Goal: Information Seeking & Learning: Check status

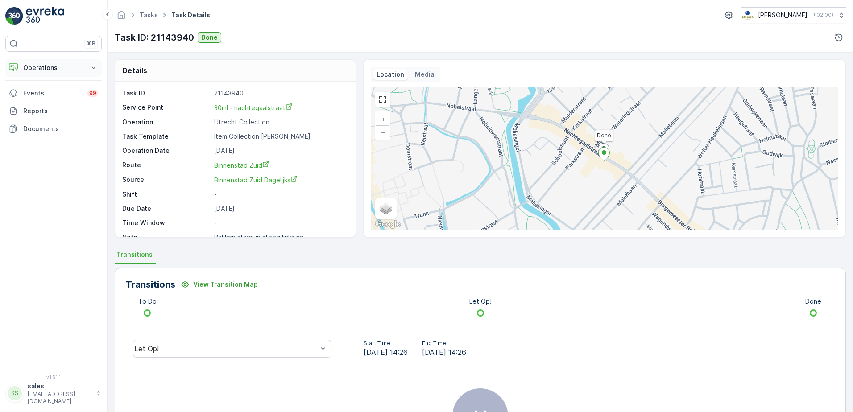
click at [53, 69] on p "Operations" at bounding box center [53, 67] width 61 height 9
click at [41, 104] on p "Routes & Tasks" at bounding box center [46, 107] width 46 height 9
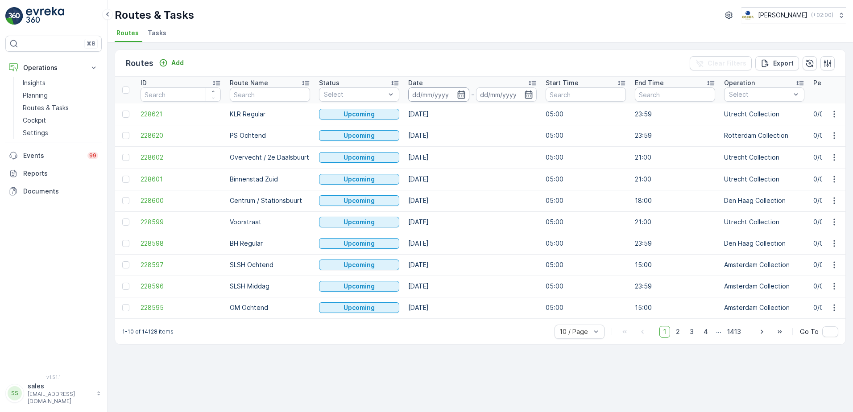
click at [451, 98] on input at bounding box center [438, 94] width 61 height 14
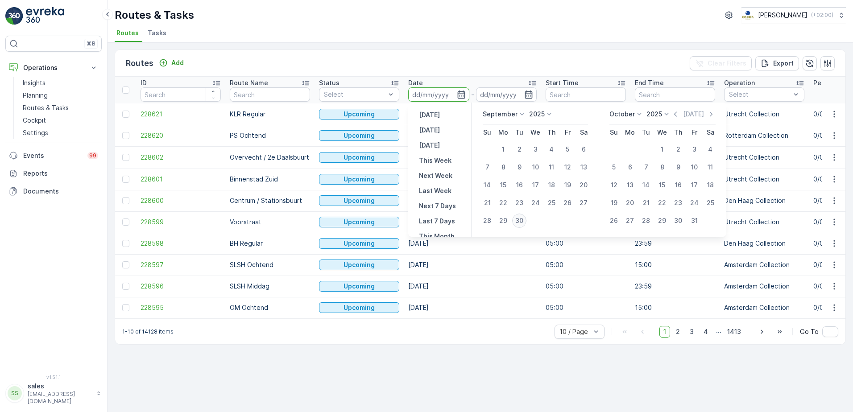
click at [521, 222] on div "30" at bounding box center [519, 221] width 14 height 14
type input "30.09.2025"
click at [504, 96] on input "30.09.2025" at bounding box center [506, 94] width 61 height 14
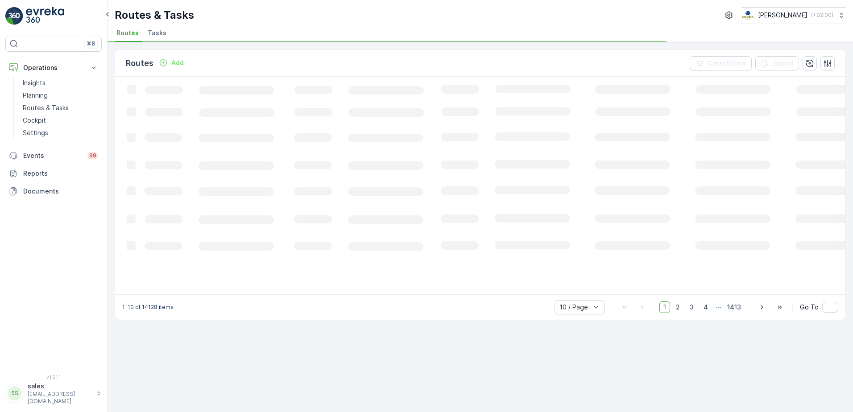
click at [470, 63] on div "Routes Add Clear Filters Export" at bounding box center [480, 63] width 730 height 27
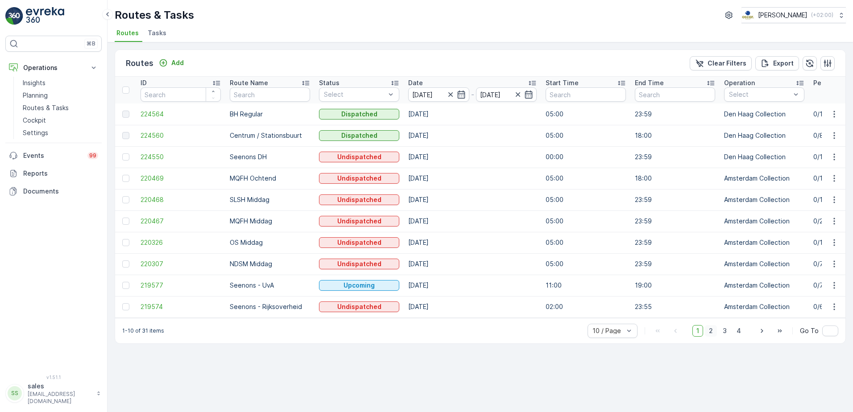
click at [716, 336] on span "2" at bounding box center [711, 331] width 12 height 12
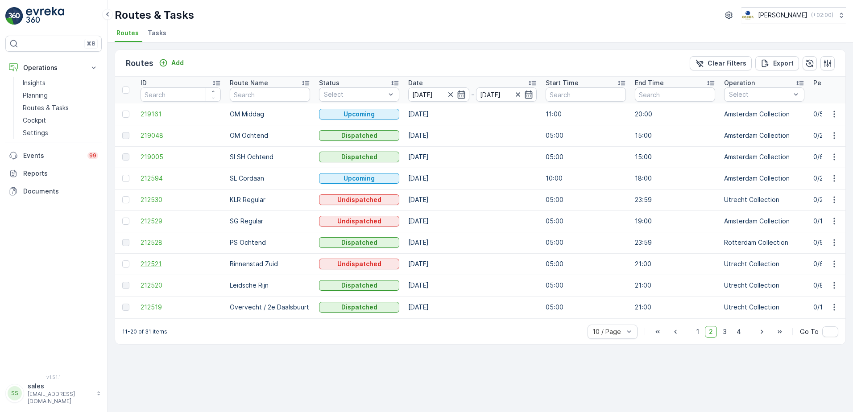
click at [154, 262] on span "212521" at bounding box center [180, 264] width 80 height 9
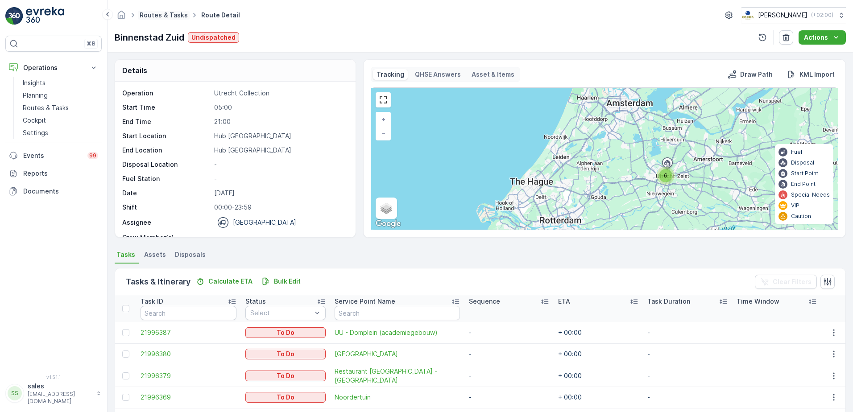
click at [164, 18] on link "Routes & Tasks" at bounding box center [164, 15] width 48 height 8
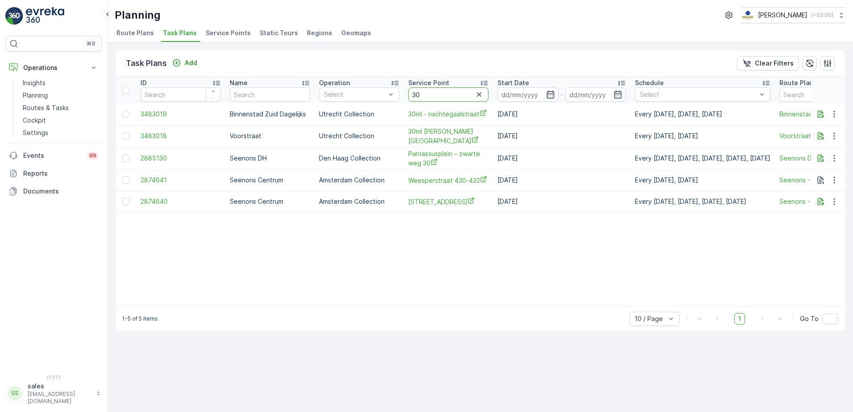
click at [431, 94] on input "30" at bounding box center [448, 94] width 80 height 14
type input "muggen"
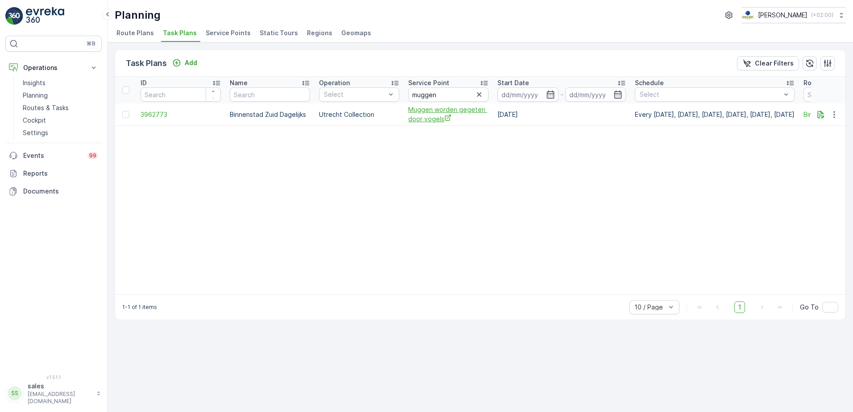
click at [421, 117] on span "Muggen worden gegeten door vogels" at bounding box center [448, 114] width 80 height 18
click at [458, 93] on input "muggen" at bounding box center [448, 94] width 80 height 14
click at [458, 94] on input "muggen" at bounding box center [448, 94] width 80 height 14
type input "zizo"
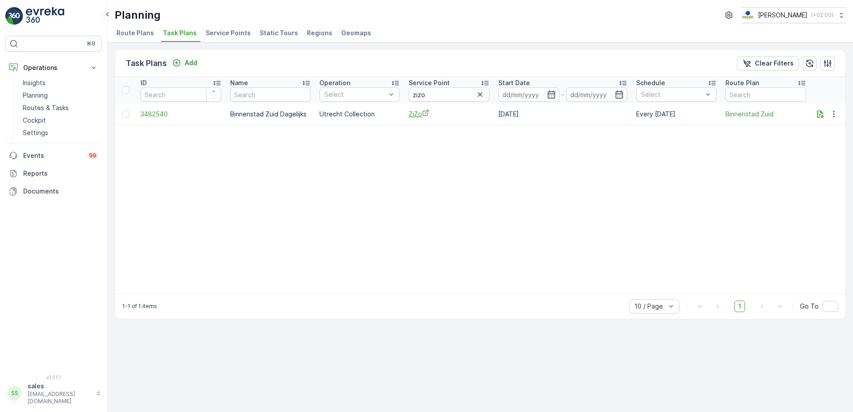
click at [415, 116] on span "ZiZo" at bounding box center [449, 113] width 81 height 9
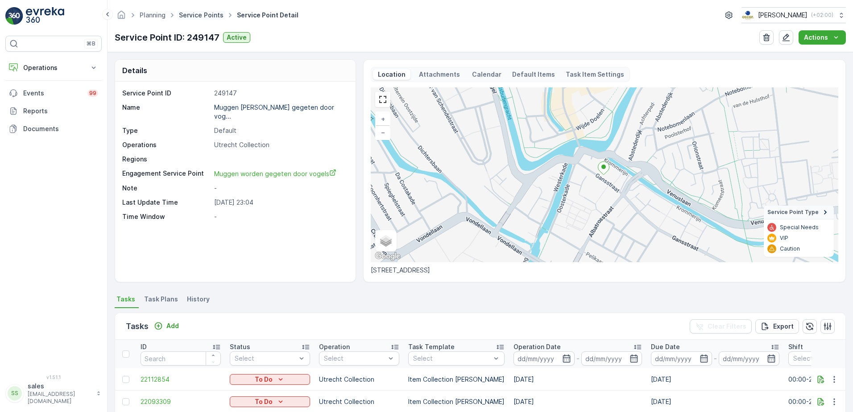
click at [200, 15] on link "Service Points" at bounding box center [201, 15] width 45 height 8
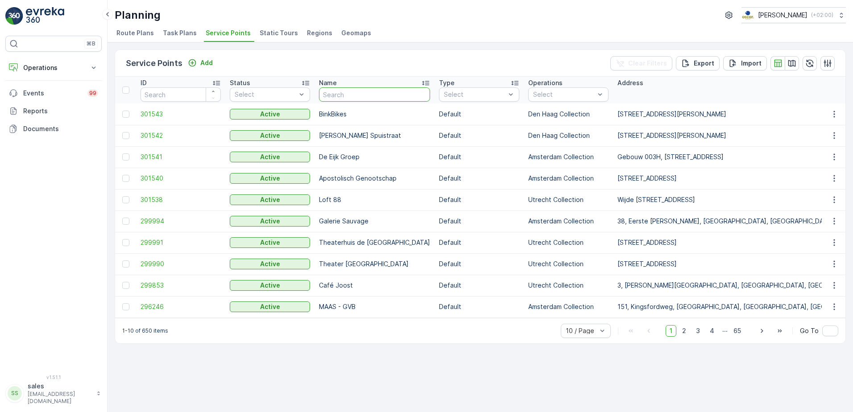
click at [343, 89] on input "text" at bounding box center [374, 94] width 111 height 14
type input "copper"
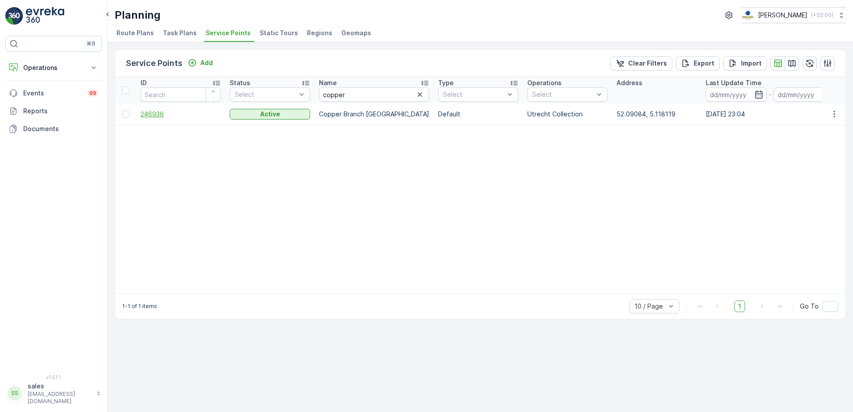
click at [149, 113] on span "246936" at bounding box center [180, 114] width 80 height 9
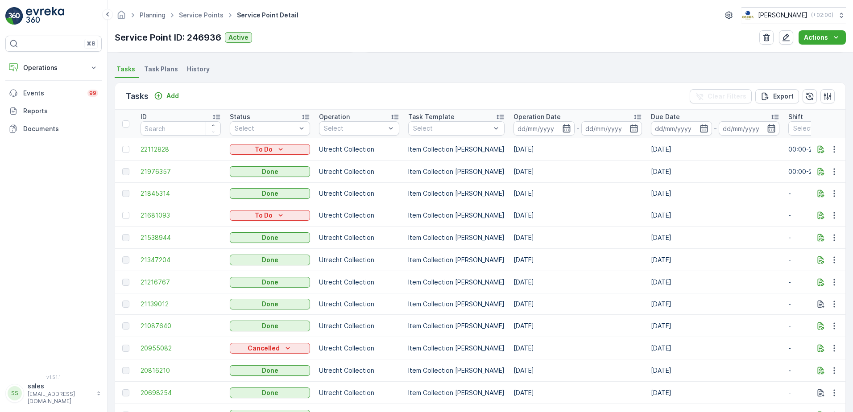
scroll to position [223, 0]
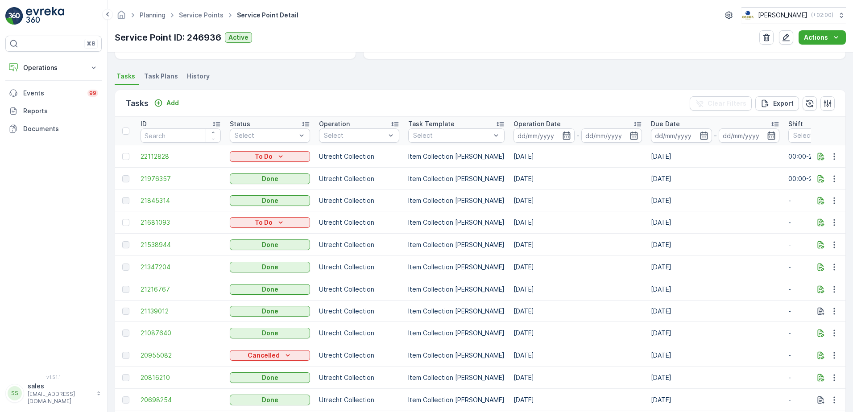
click at [570, 80] on ul "Tasks Task Plans History" at bounding box center [480, 77] width 731 height 15
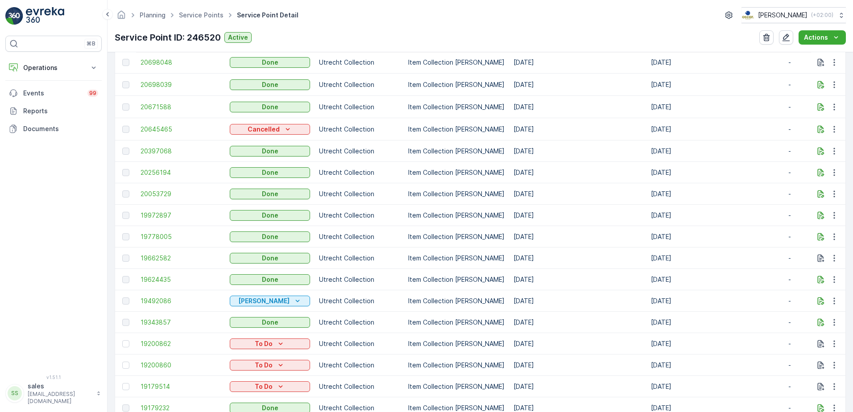
scroll to position [714, 0]
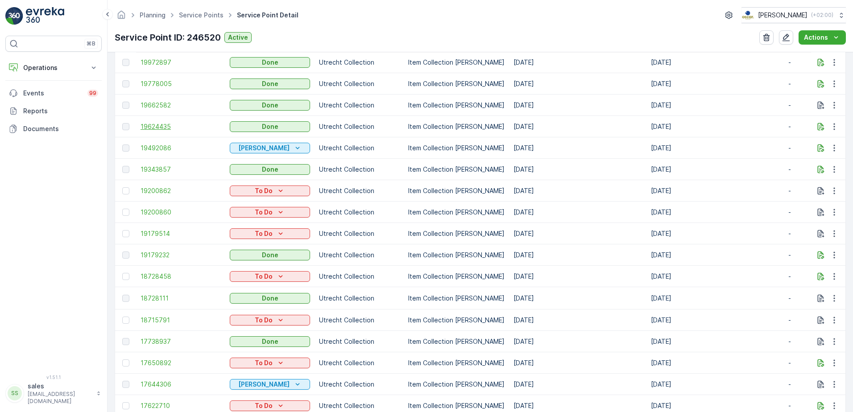
click at [157, 127] on span "19624435" at bounding box center [180, 126] width 80 height 9
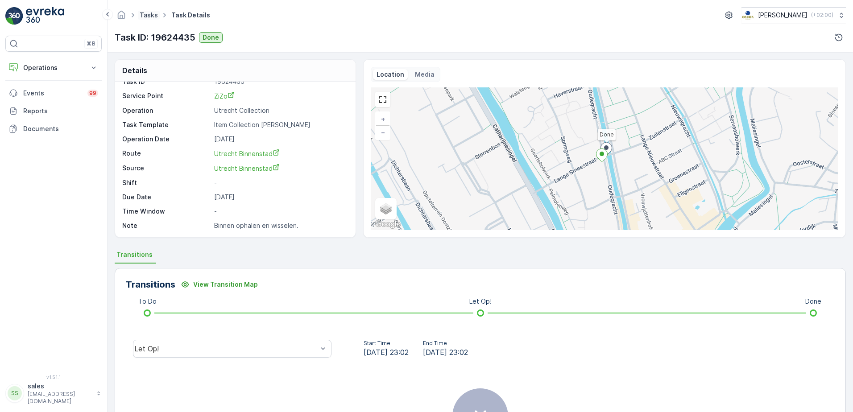
click at [147, 15] on link "Tasks" at bounding box center [149, 15] width 18 height 8
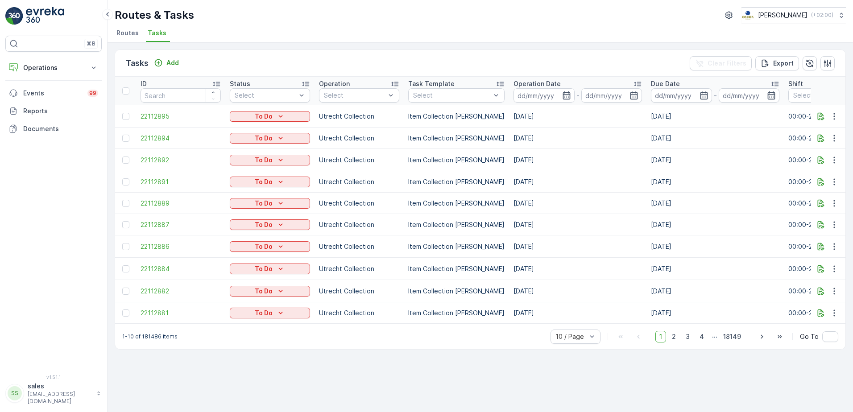
click at [128, 36] on span "Routes" at bounding box center [127, 33] width 22 height 9
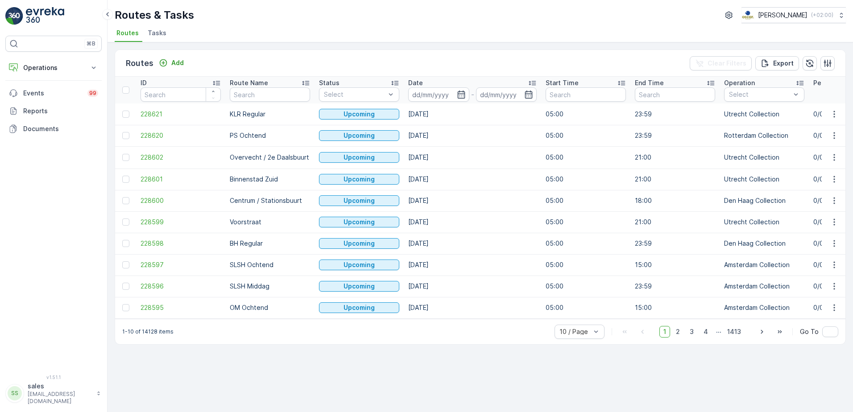
click at [157, 33] on span "Tasks" at bounding box center [157, 33] width 19 height 9
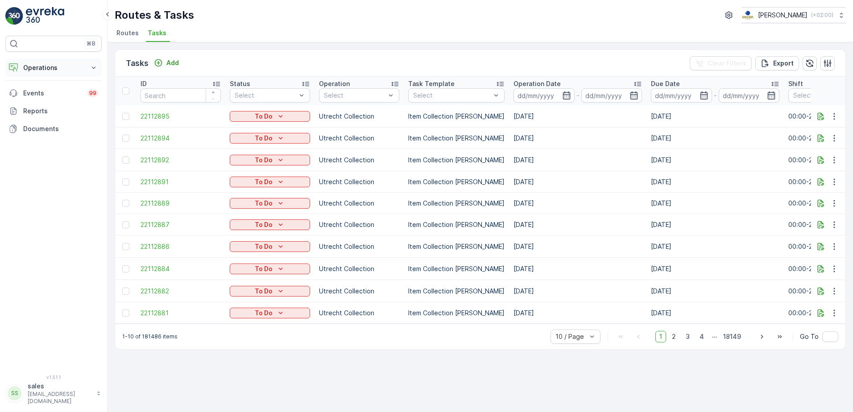
click at [40, 75] on button "Operations" at bounding box center [53, 68] width 96 height 18
click at [41, 107] on p "Routes & Tasks" at bounding box center [46, 107] width 46 height 9
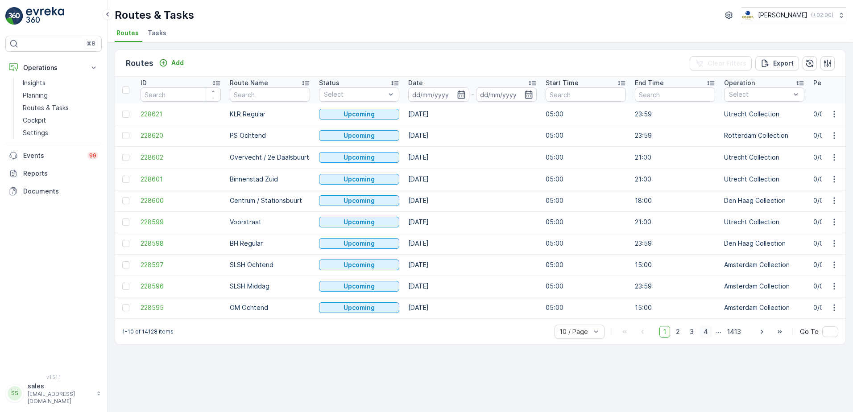
click at [705, 338] on span "4" at bounding box center [705, 332] width 12 height 12
